Goal: Task Accomplishment & Management: Complete application form

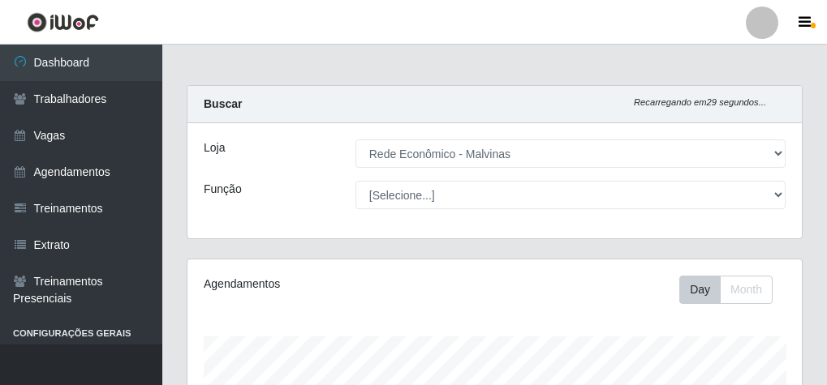
select select "194"
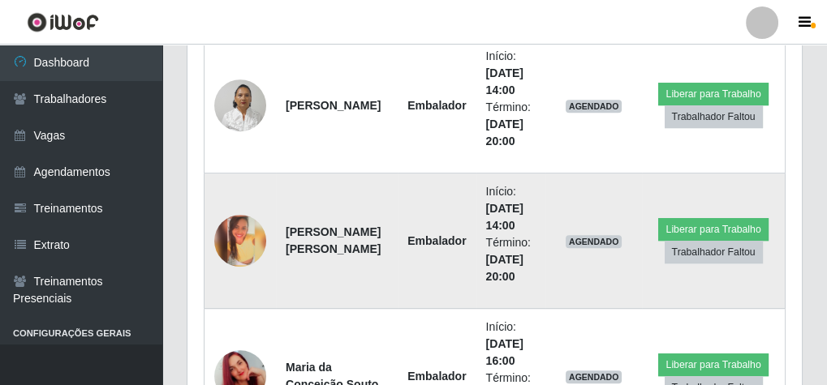
scroll to position [1103, 0]
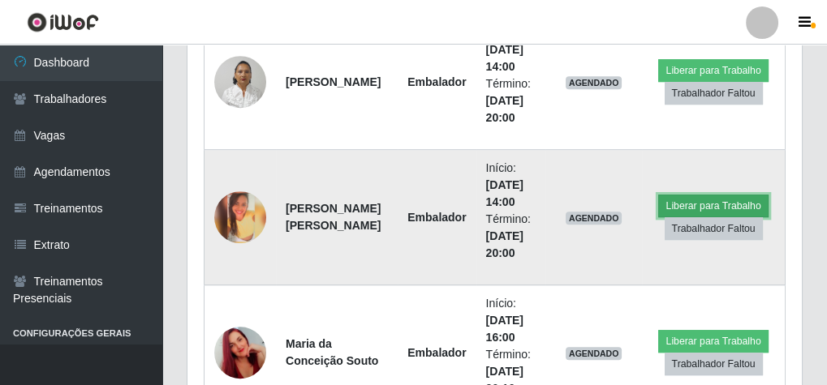
click at [668, 200] on button "Liberar para Trabalho" at bounding box center [713, 206] width 110 height 23
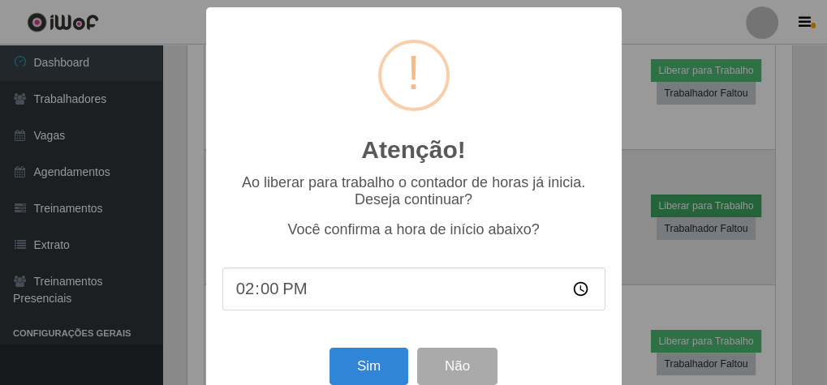
scroll to position [336, 608]
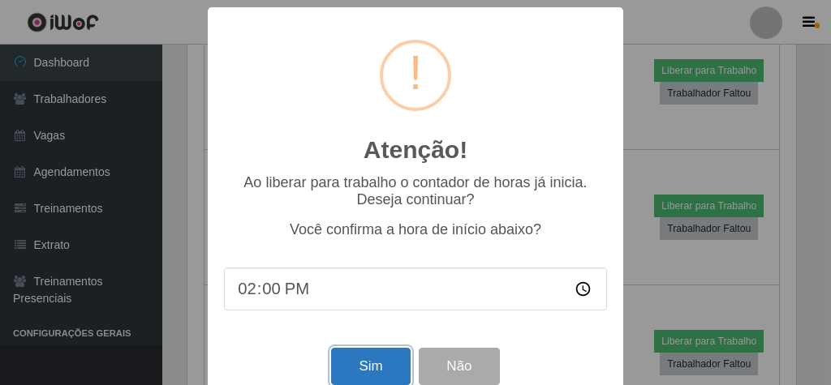
click at [384, 373] on button "Sim" at bounding box center [370, 367] width 79 height 38
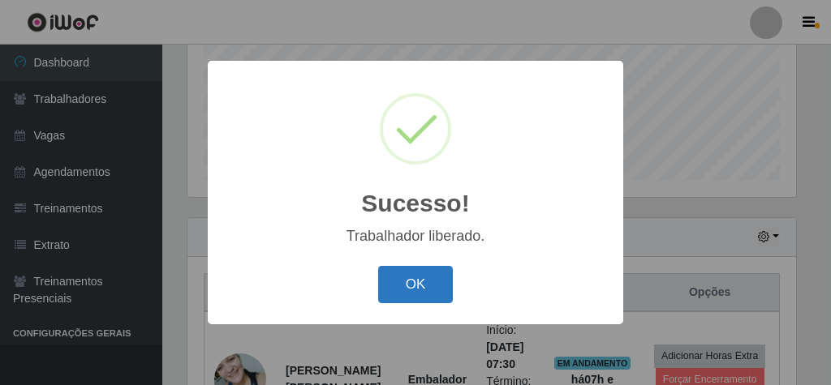
click at [421, 277] on button "OK" at bounding box center [415, 285] width 75 height 38
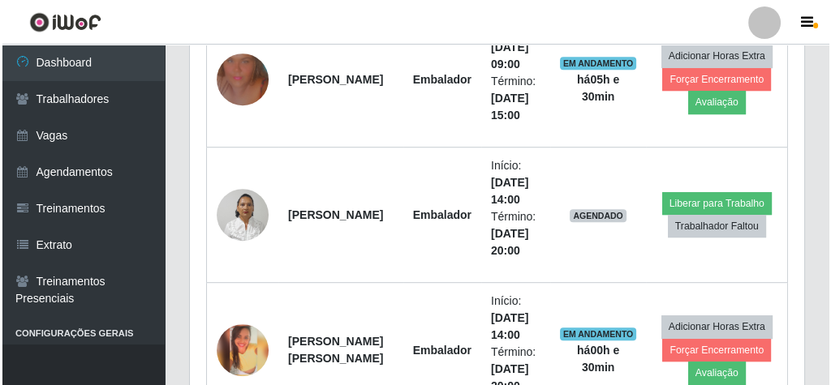
scroll to position [1048, 0]
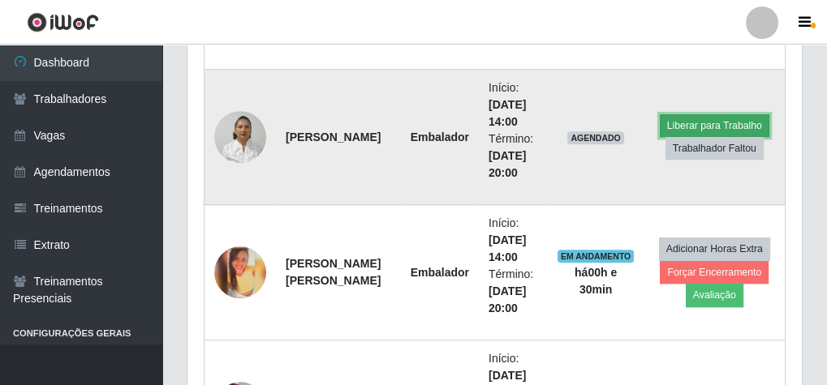
click at [715, 114] on button "Liberar para Trabalho" at bounding box center [715, 125] width 110 height 23
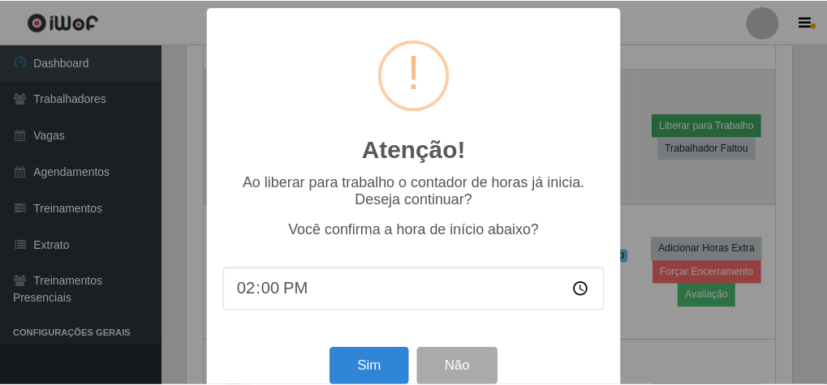
scroll to position [336, 608]
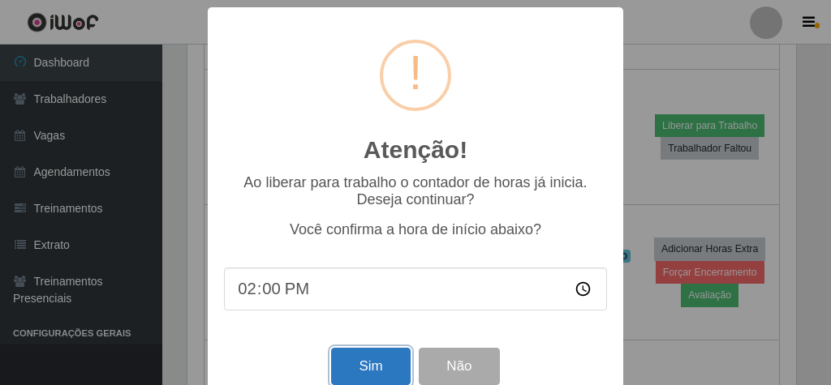
click at [360, 380] on button "Sim" at bounding box center [370, 367] width 79 height 38
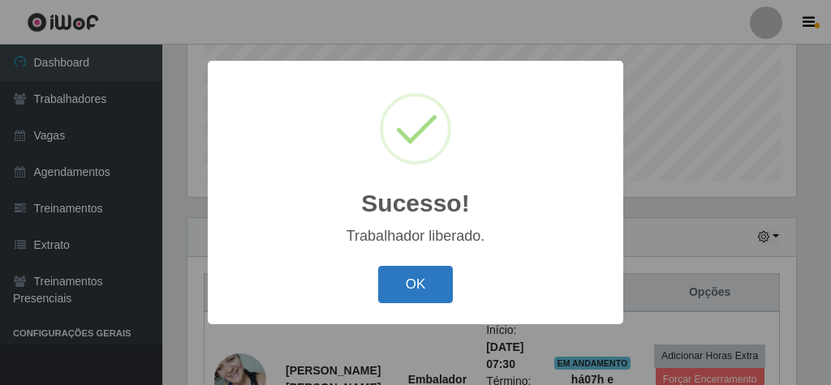
click at [418, 280] on button "OK" at bounding box center [415, 285] width 75 height 38
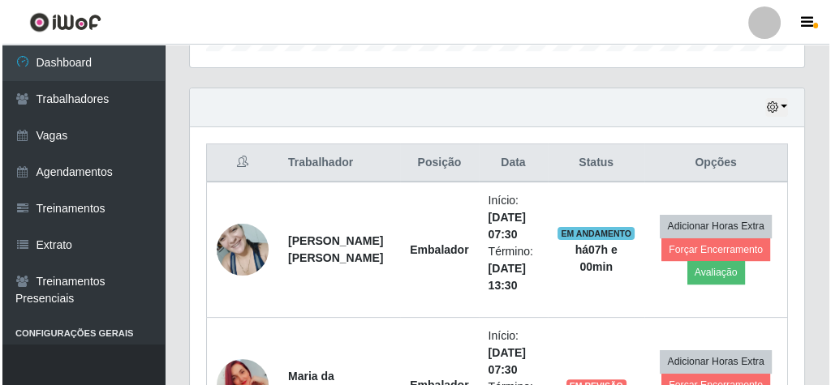
scroll to position [594, 0]
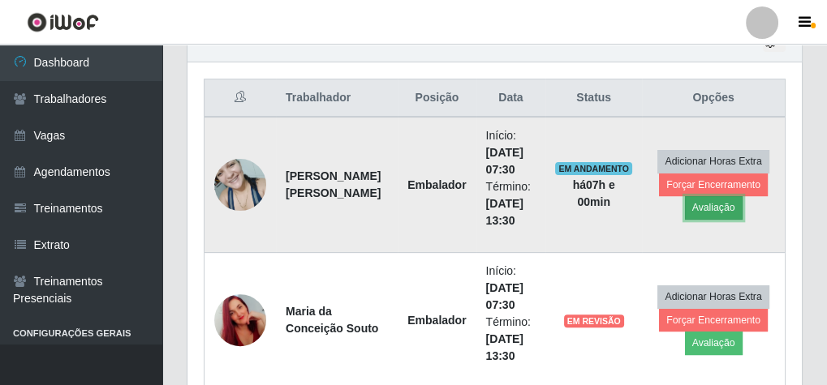
click at [698, 203] on button "Avaliação" at bounding box center [714, 207] width 58 height 23
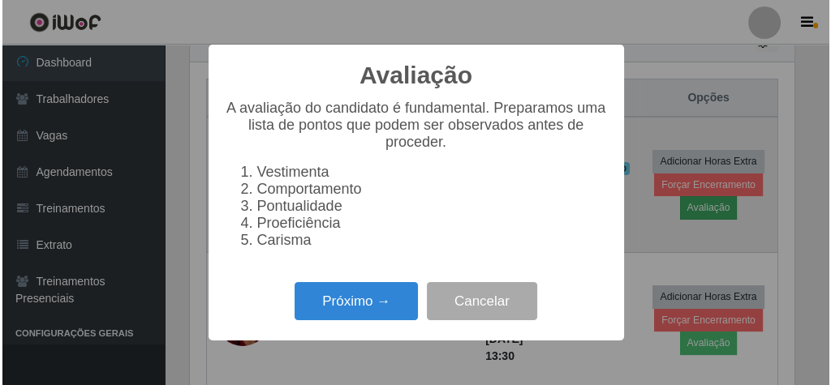
scroll to position [336, 608]
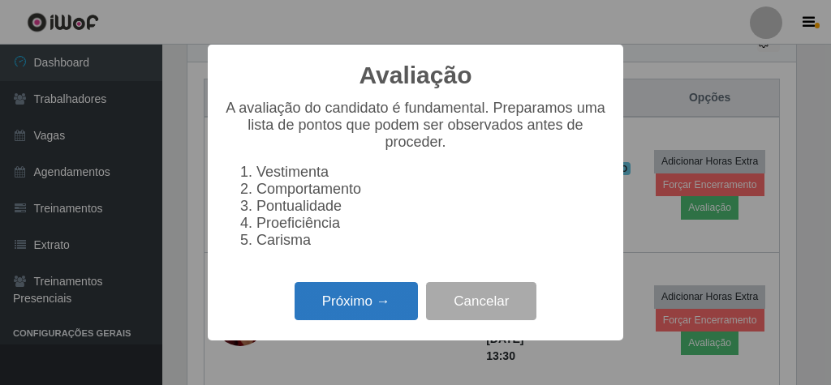
click at [305, 316] on button "Próximo →" at bounding box center [356, 301] width 123 height 38
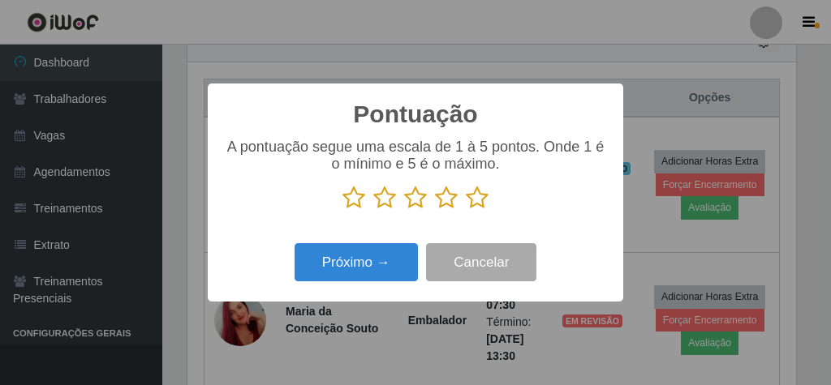
scroll to position [810959, 810687]
click at [479, 200] on icon at bounding box center [477, 198] width 23 height 24
click at [466, 210] on input "radio" at bounding box center [466, 210] width 0 height 0
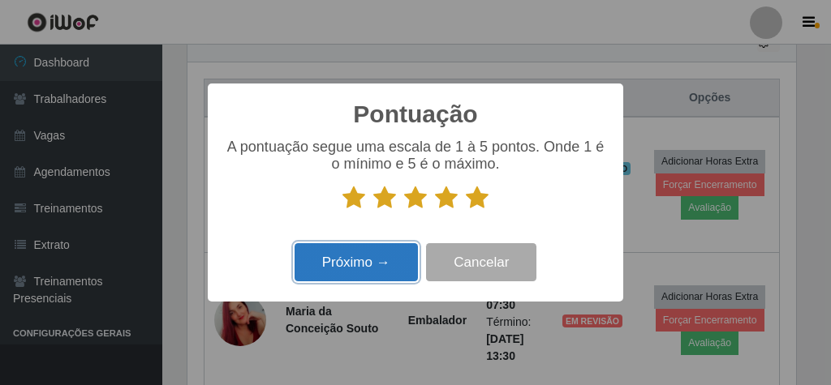
click at [351, 269] on button "Próximo →" at bounding box center [356, 262] width 123 height 38
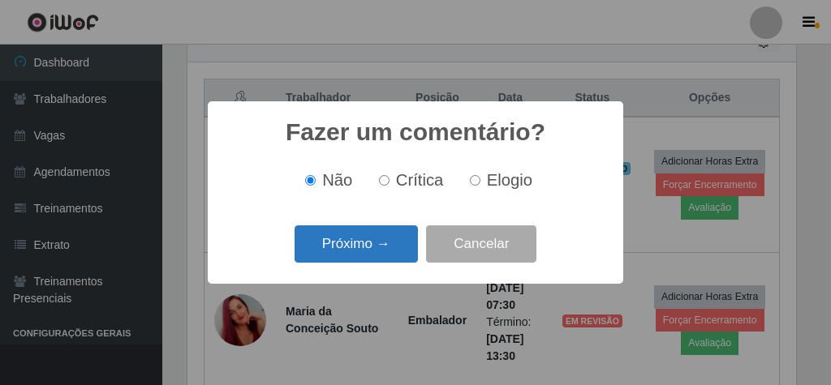
click at [350, 238] on button "Próximo →" at bounding box center [356, 245] width 123 height 38
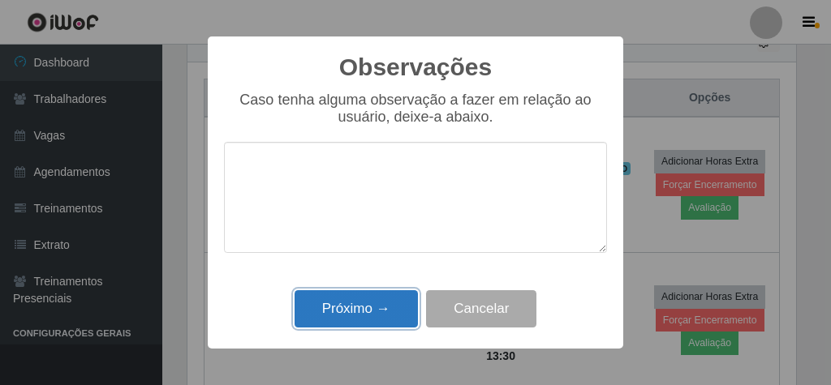
click at [353, 313] on button "Próximo →" at bounding box center [356, 309] width 123 height 38
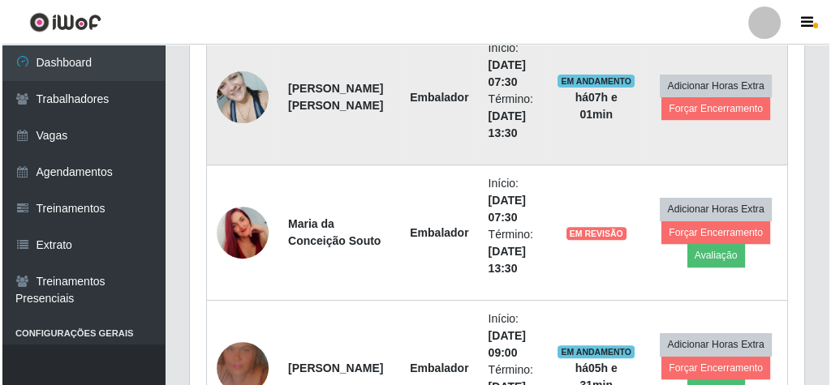
scroll to position [659, 0]
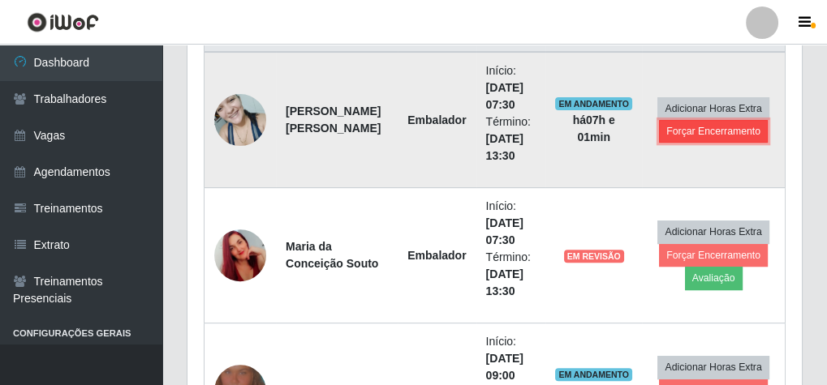
click at [711, 125] on button "Forçar Encerramento" at bounding box center [713, 131] width 109 height 23
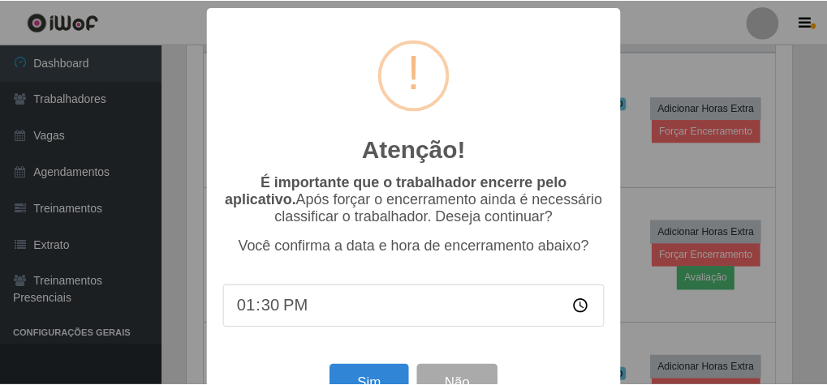
scroll to position [53, 0]
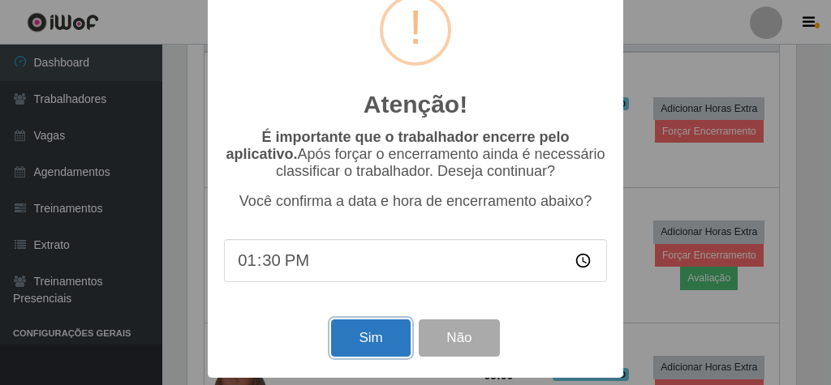
click at [368, 333] on button "Sim" at bounding box center [370, 339] width 79 height 38
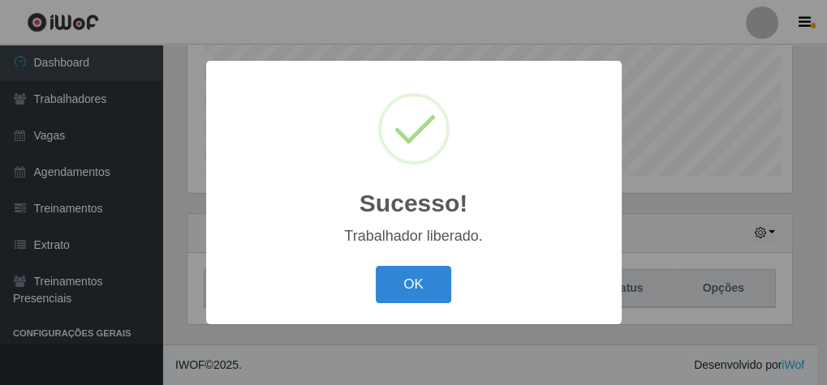
scroll to position [336, 608]
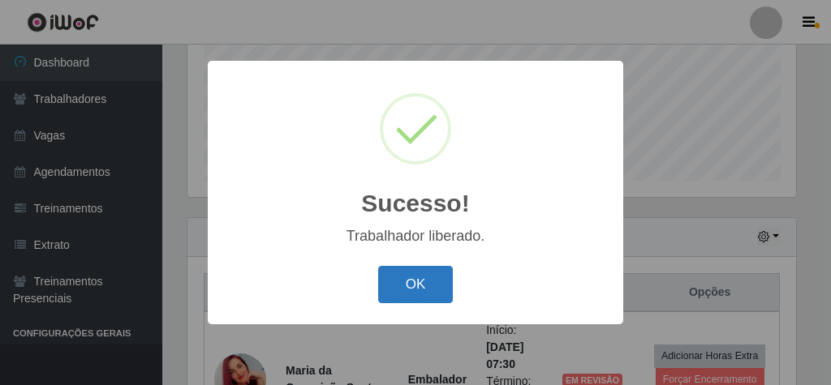
click at [443, 267] on button "OK" at bounding box center [415, 285] width 75 height 38
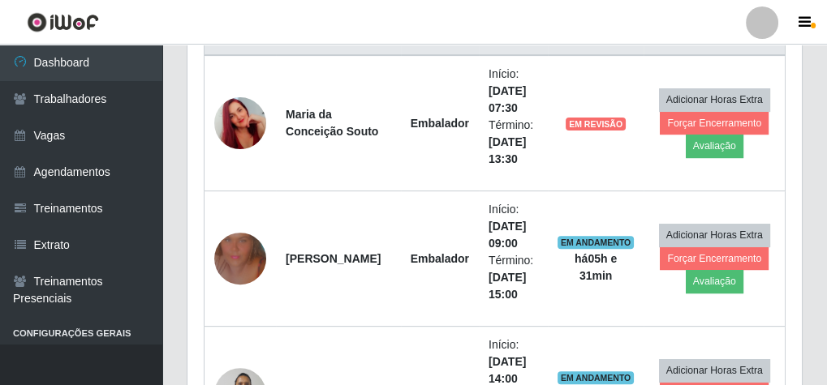
scroll to position [659, 0]
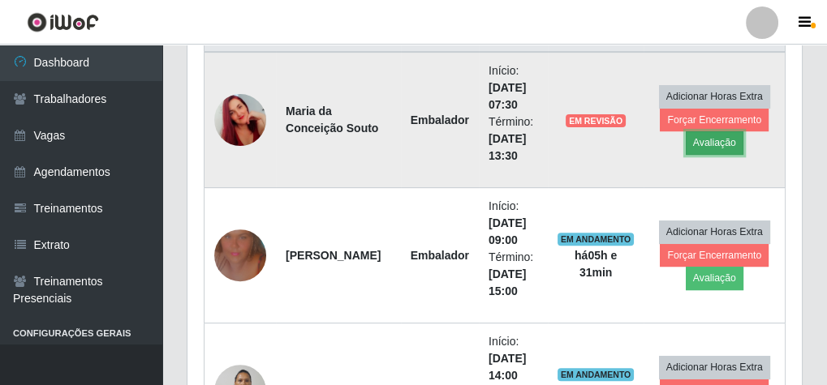
click at [710, 134] on button "Avaliação" at bounding box center [715, 142] width 58 height 23
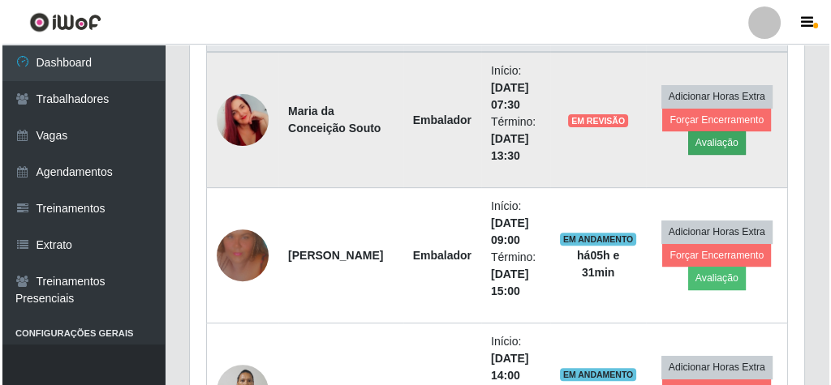
scroll to position [336, 608]
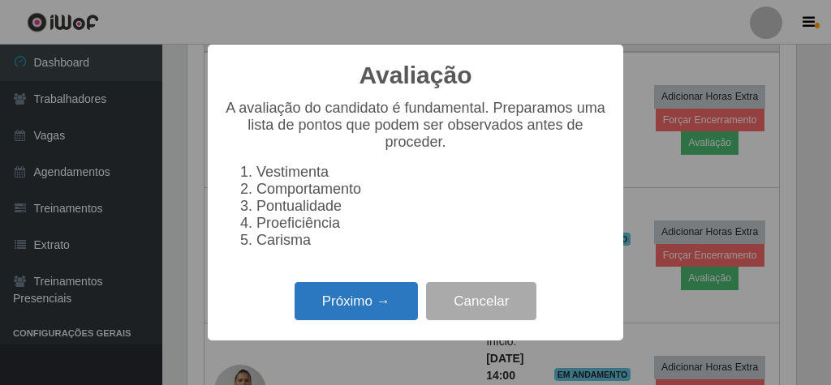
click at [372, 320] on button "Próximo →" at bounding box center [356, 301] width 123 height 38
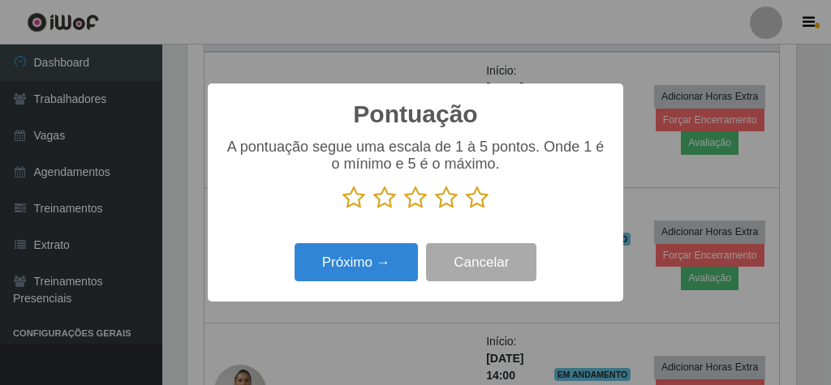
click at [484, 195] on icon at bounding box center [477, 198] width 23 height 24
click at [466, 210] on input "radio" at bounding box center [466, 210] width 0 height 0
click at [419, 269] on div "Próximo → Cancelar" at bounding box center [415, 262] width 383 height 46
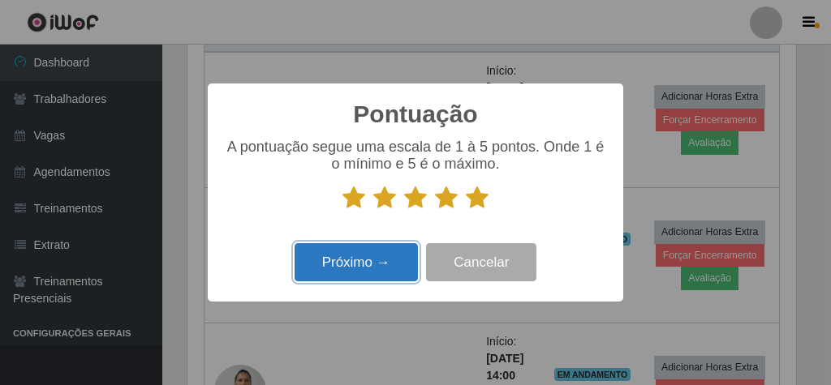
click at [390, 270] on button "Próximo →" at bounding box center [356, 262] width 123 height 38
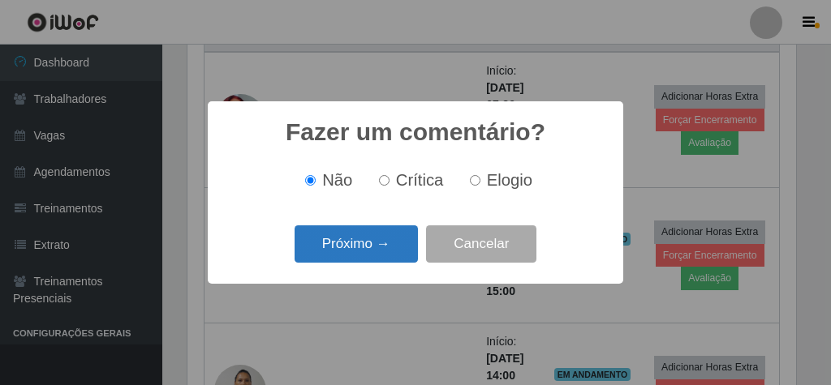
click at [379, 240] on button "Próximo →" at bounding box center [356, 245] width 123 height 38
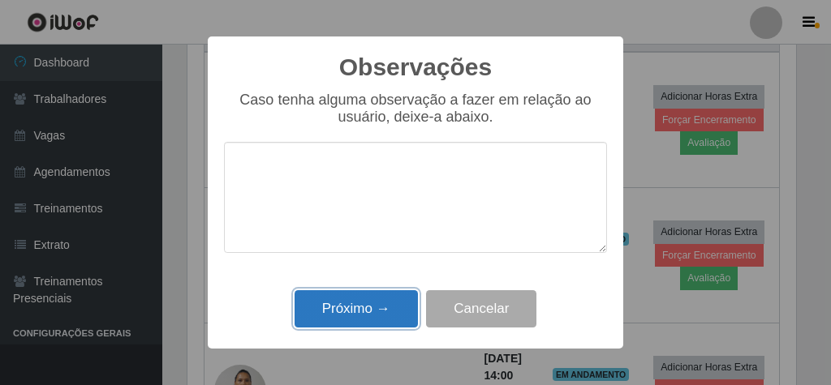
click at [374, 319] on button "Próximo →" at bounding box center [356, 309] width 123 height 38
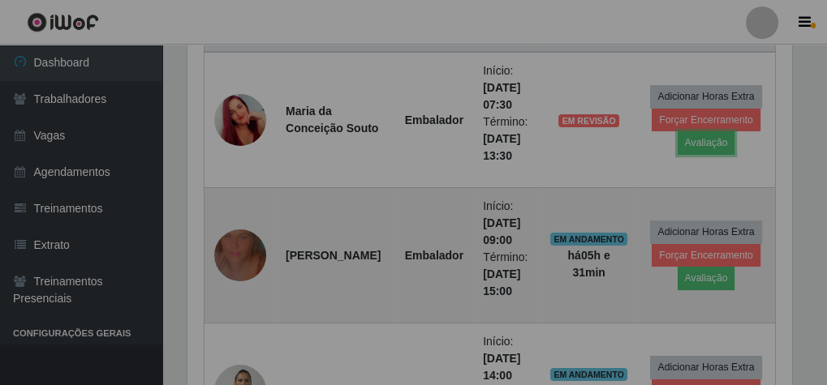
scroll to position [336, 614]
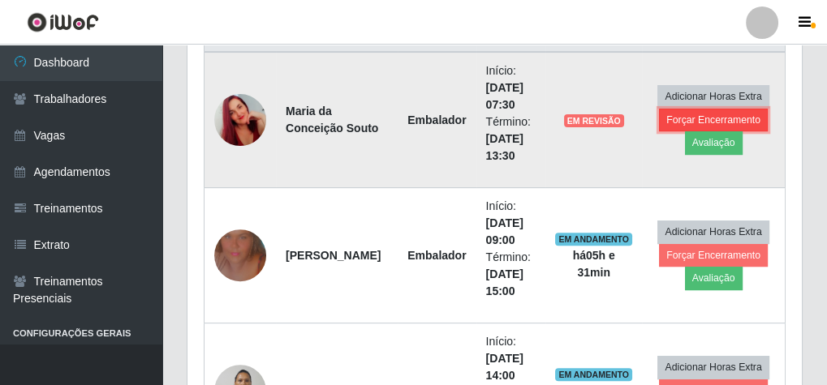
click at [681, 111] on button "Forçar Encerramento" at bounding box center [713, 120] width 109 height 23
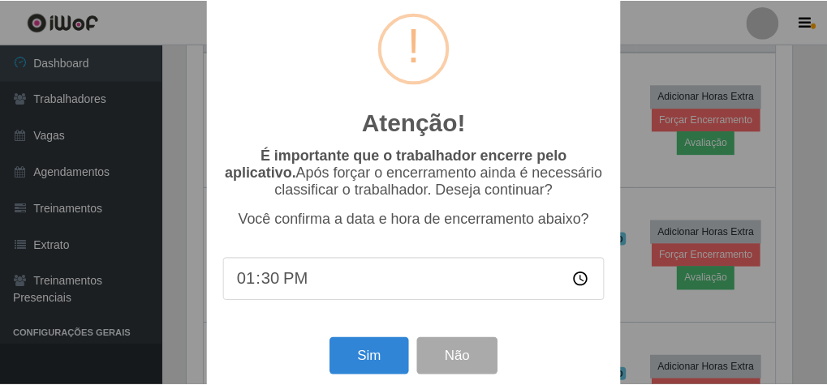
scroll to position [53, 0]
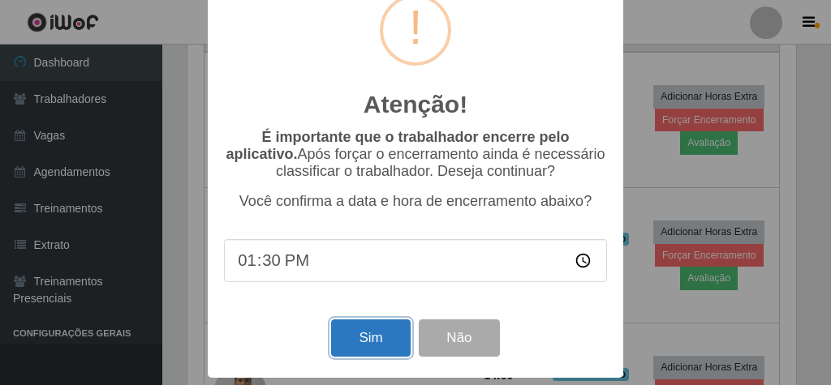
click at [355, 329] on button "Sim" at bounding box center [370, 339] width 79 height 38
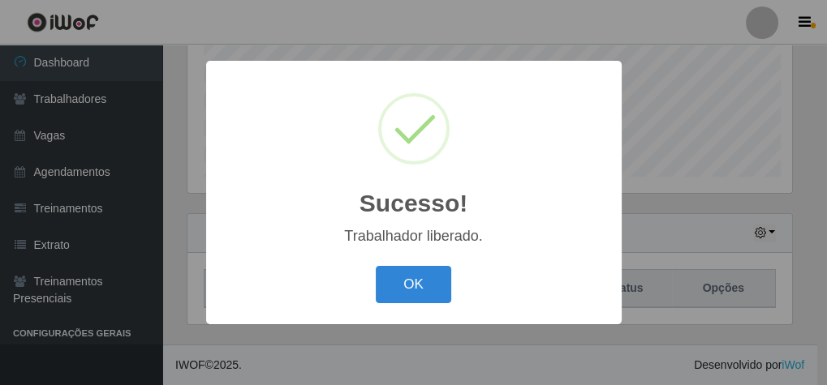
scroll to position [336, 608]
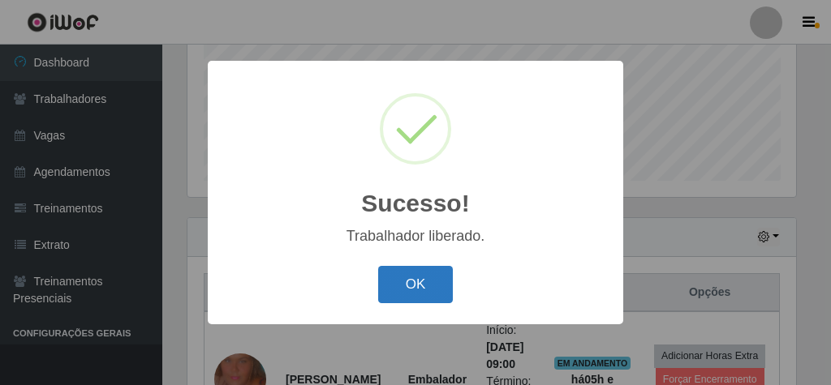
click at [413, 284] on button "OK" at bounding box center [415, 285] width 75 height 38
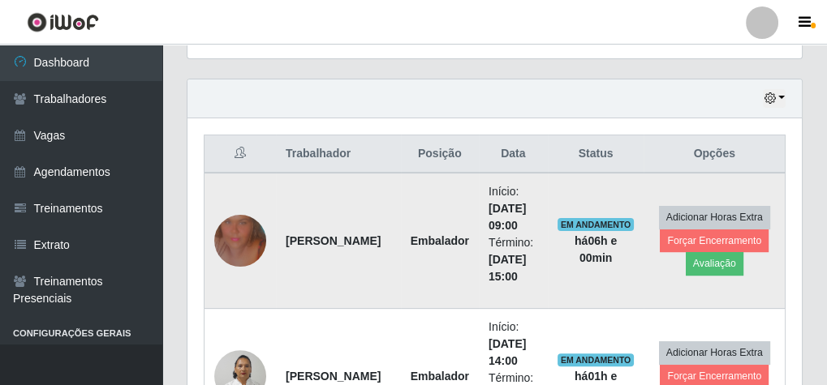
scroll to position [594, 0]
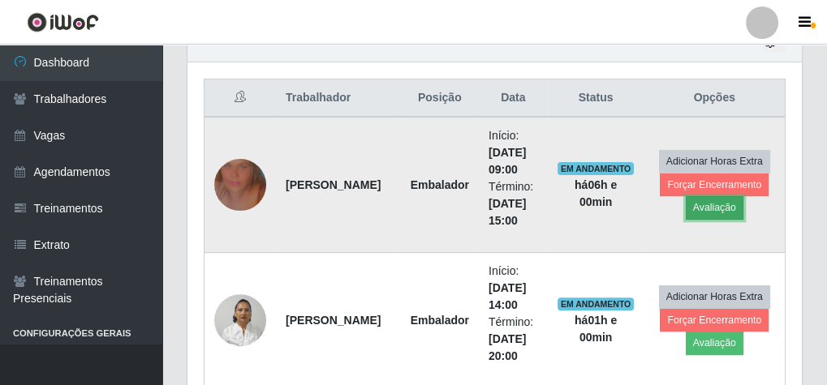
click at [729, 204] on button "Avaliação" at bounding box center [715, 207] width 58 height 23
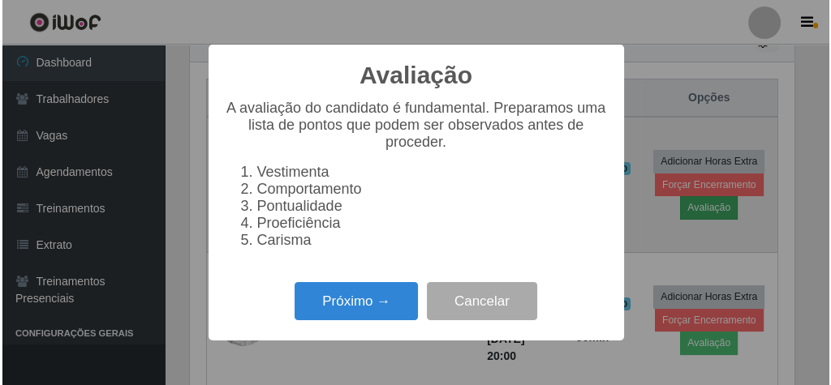
scroll to position [336, 608]
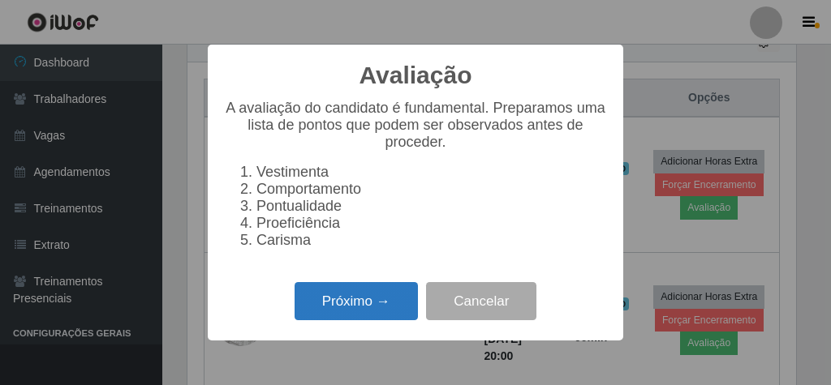
click at [377, 312] on button "Próximo →" at bounding box center [356, 301] width 123 height 38
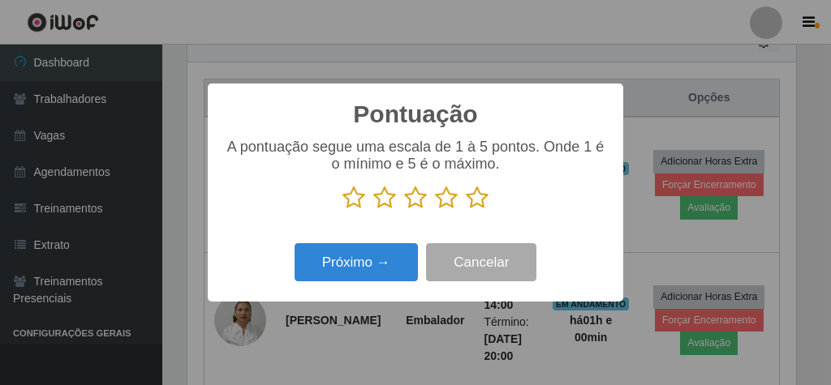
click at [482, 198] on icon at bounding box center [477, 198] width 23 height 24
click at [466, 210] on input "radio" at bounding box center [466, 210] width 0 height 0
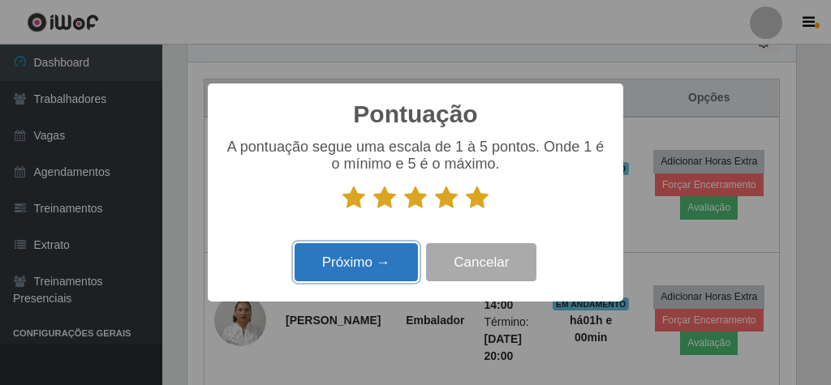
click at [384, 260] on button "Próximo →" at bounding box center [356, 262] width 123 height 38
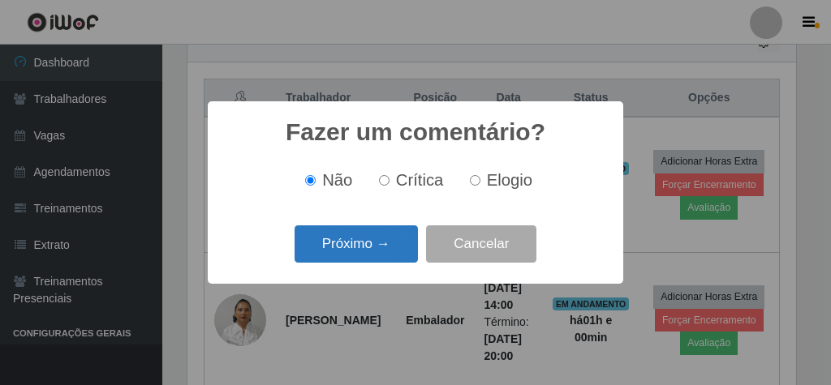
click at [384, 254] on button "Próximo →" at bounding box center [356, 245] width 123 height 38
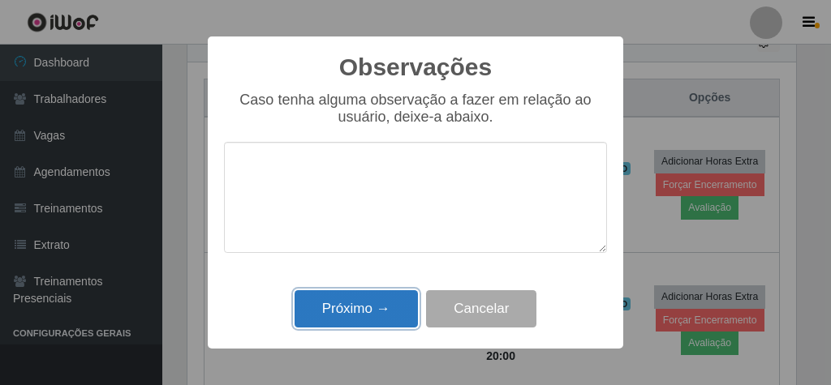
click at [372, 302] on button "Próximo →" at bounding box center [356, 309] width 123 height 38
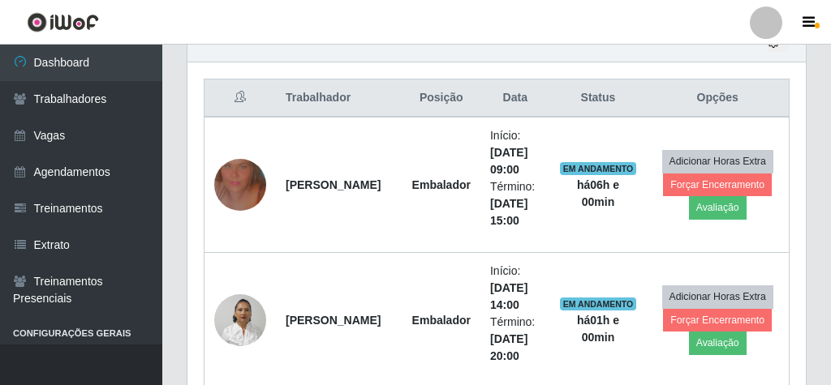
scroll to position [336, 614]
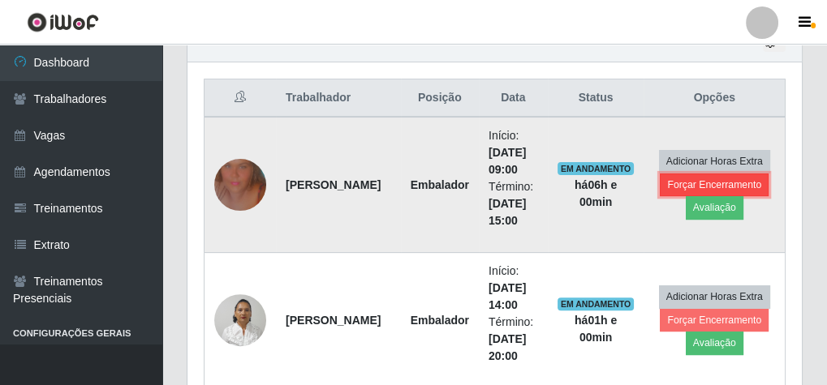
click at [698, 174] on button "Forçar Encerramento" at bounding box center [714, 185] width 109 height 23
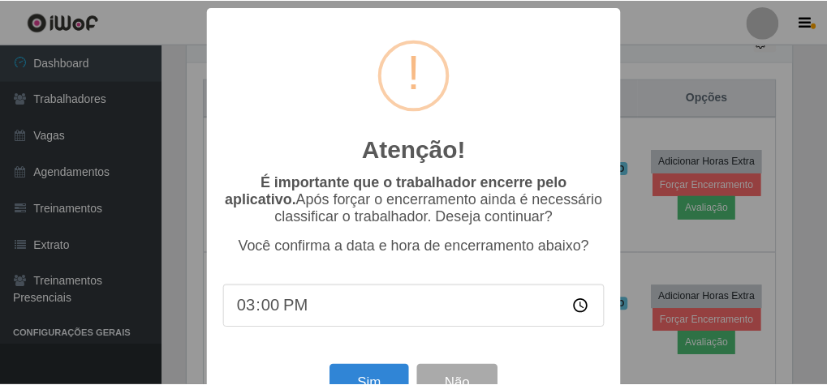
scroll to position [53, 0]
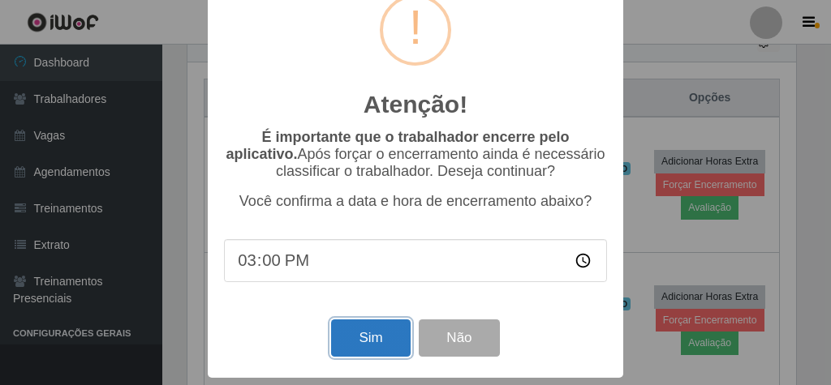
click at [377, 323] on button "Sim" at bounding box center [370, 339] width 79 height 38
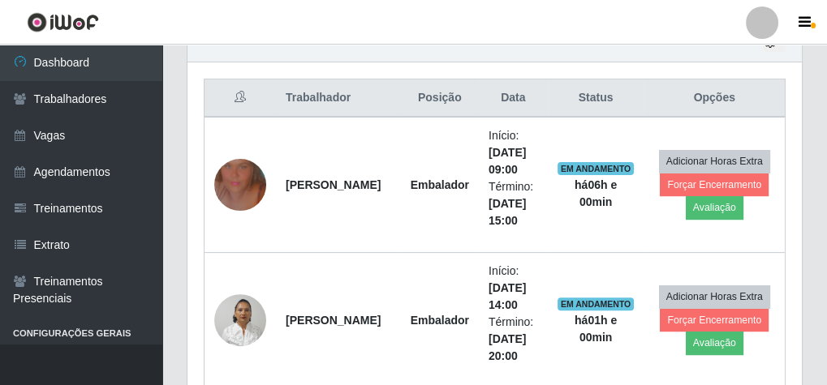
scroll to position [336, 608]
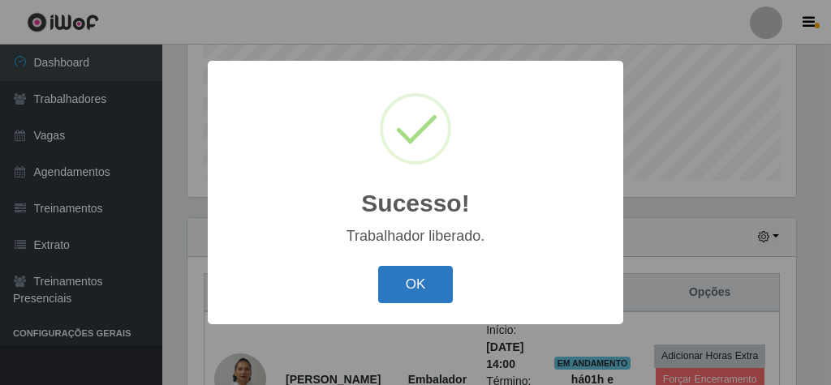
click at [421, 287] on button "OK" at bounding box center [415, 285] width 75 height 38
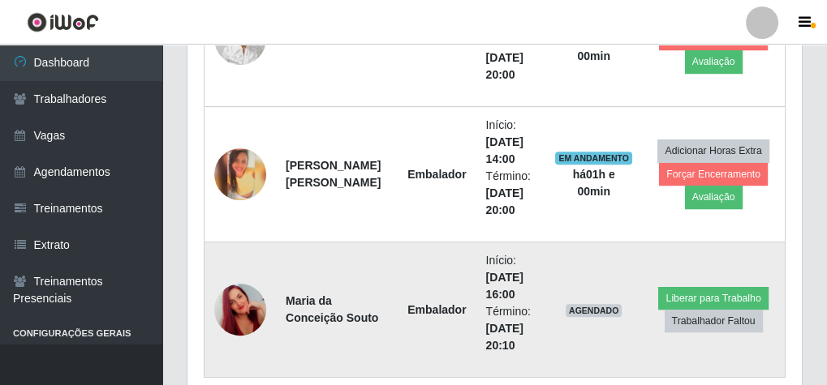
scroll to position [805, 0]
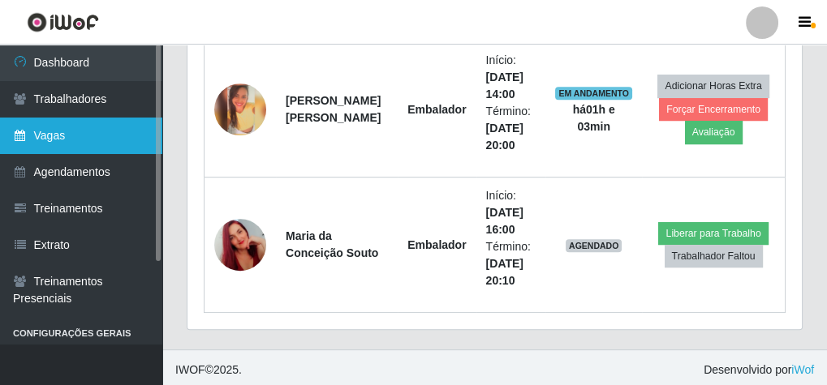
click at [54, 133] on link "Vagas" at bounding box center [81, 136] width 162 height 37
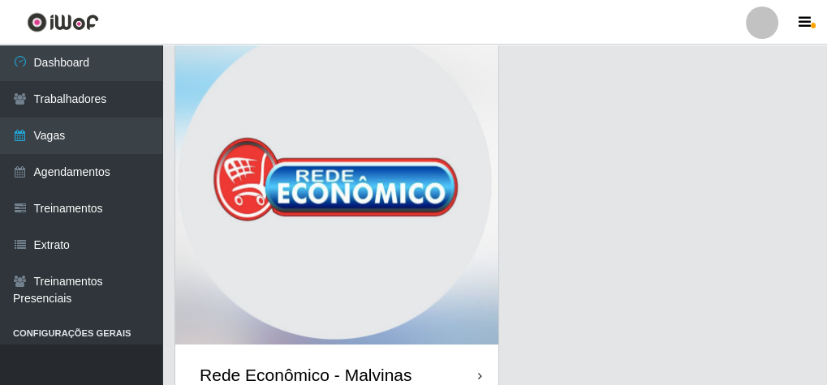
scroll to position [195, 0]
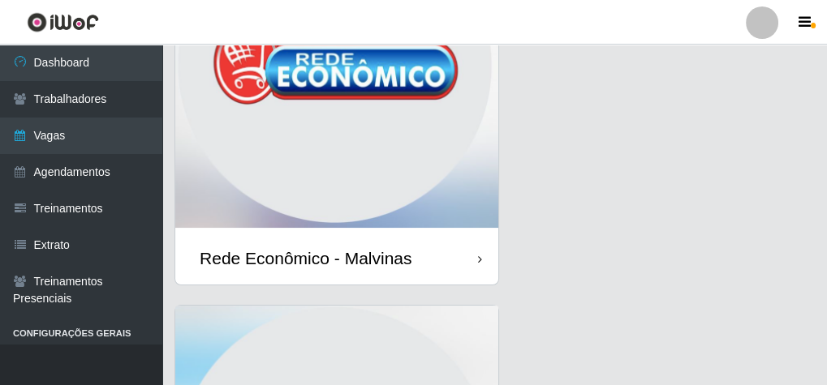
click at [364, 179] on img at bounding box center [336, 70] width 323 height 325
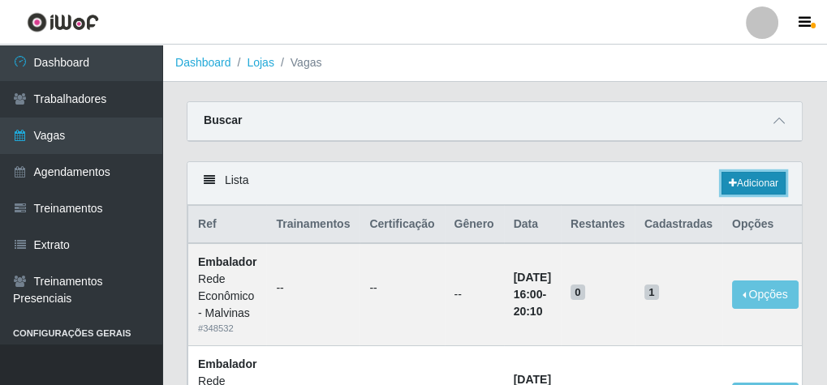
click at [757, 174] on link "Adicionar" at bounding box center [753, 183] width 64 height 23
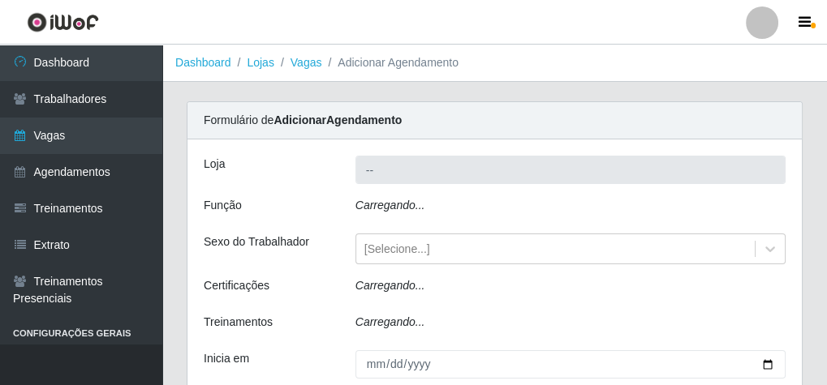
type input "Rede Econômico - Malvinas"
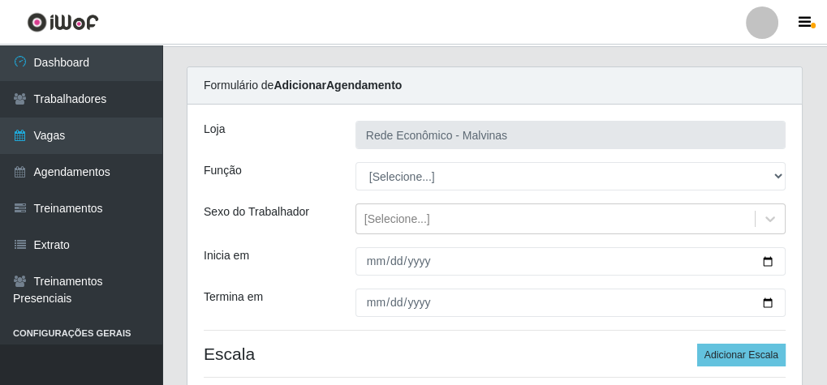
scroll to position [65, 0]
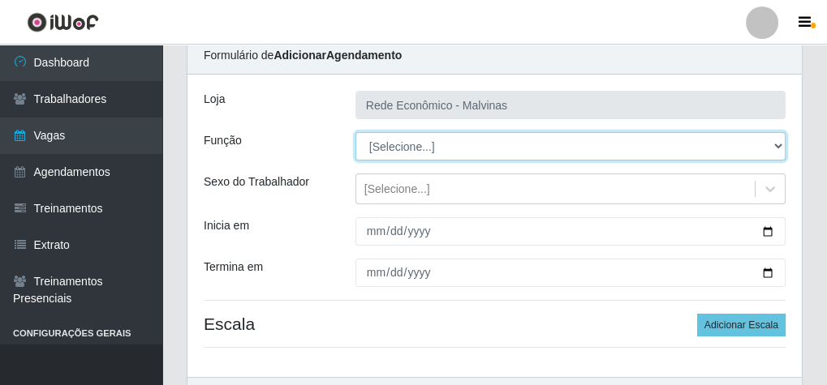
click at [780, 142] on select "[Selecione...] Embalador Embalador + Embalador ++ Operador de Caixa Operador de…" at bounding box center [570, 146] width 430 height 28
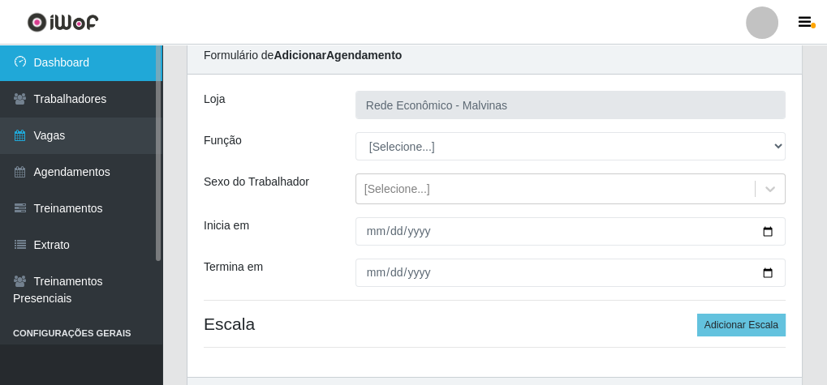
click at [78, 62] on link "Dashboard" at bounding box center [81, 63] width 162 height 37
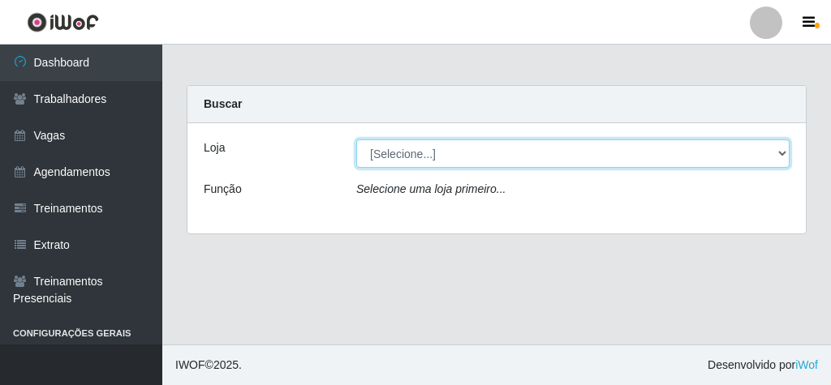
click at [785, 150] on select "[Selecione...] Rede Econômico - Malvinas Rede Econômico - Prata" at bounding box center [572, 154] width 433 height 28
select select "194"
click at [356, 140] on select "[Selecione...] Rede Econômico - Malvinas Rede Econômico - Prata" at bounding box center [572, 154] width 433 height 28
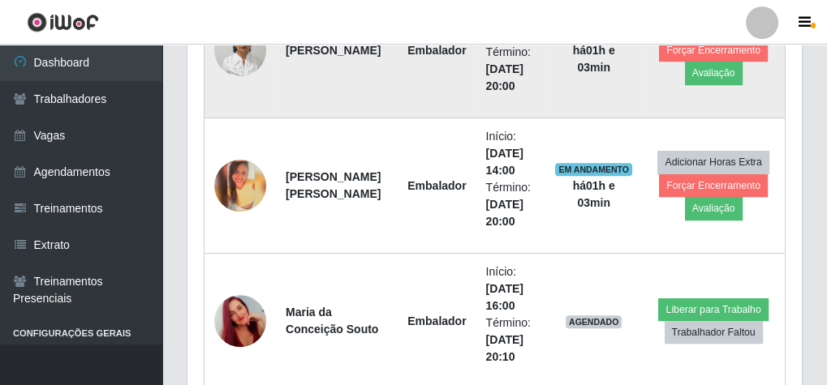
scroll to position [610, 0]
